Goal: Check status: Check status

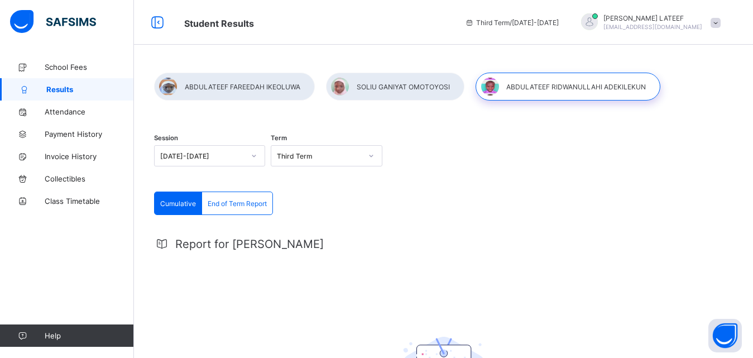
click at [410, 82] on div at bounding box center [395, 87] width 138 height 28
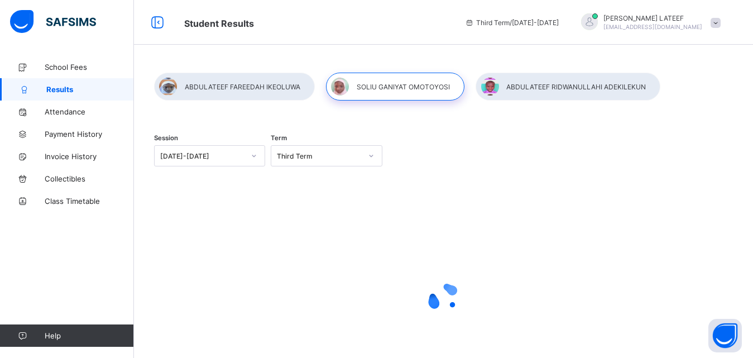
click at [533, 80] on div at bounding box center [568, 87] width 185 height 28
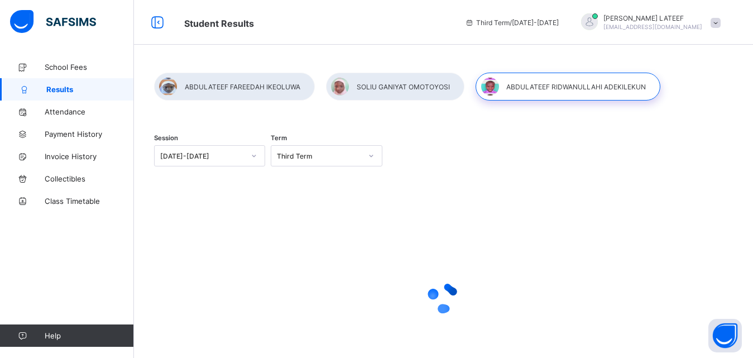
click at [533, 80] on div at bounding box center [568, 87] width 185 height 28
